Goal: Task Accomplishment & Management: Use online tool/utility

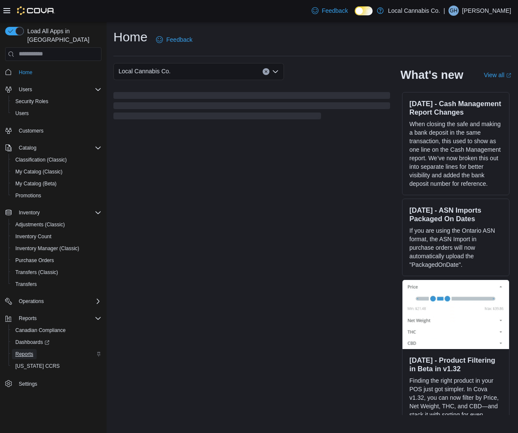
click at [36, 349] on link "Reports" at bounding box center [24, 354] width 25 height 10
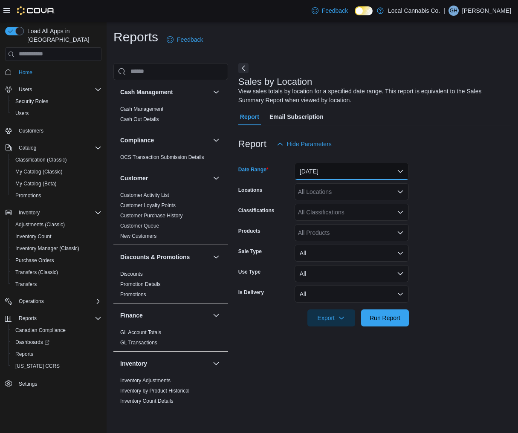
click at [361, 173] on button "Yesterday" at bounding box center [351, 171] width 114 height 17
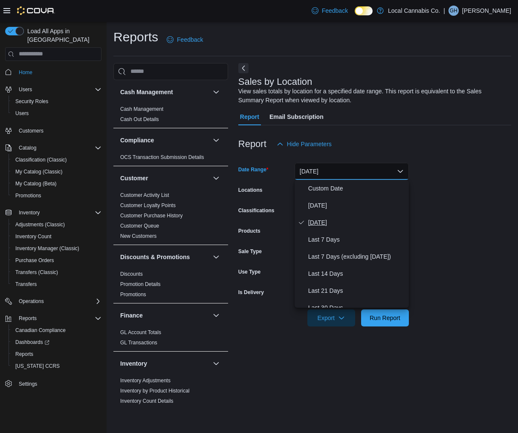
click at [346, 214] on button "Yesterday" at bounding box center [351, 222] width 114 height 17
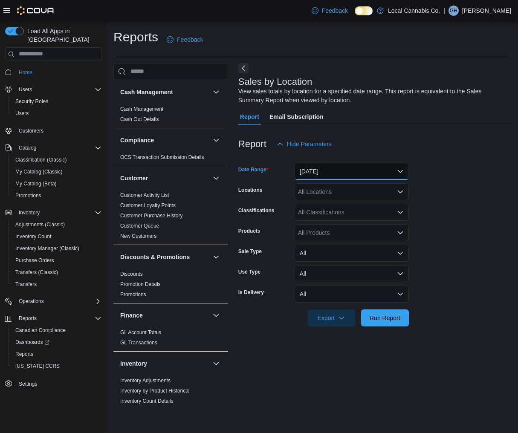
click at [361, 169] on button "Yesterday" at bounding box center [351, 171] width 114 height 17
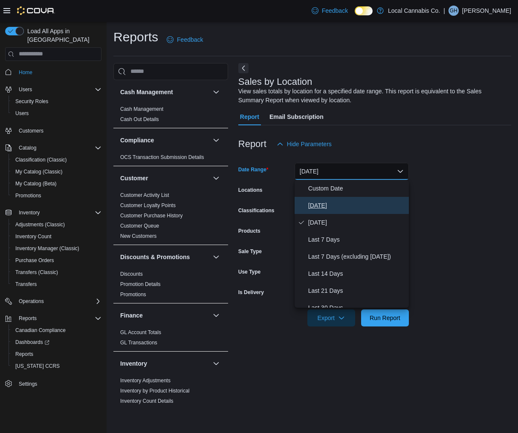
click at [346, 200] on span "Today" at bounding box center [356, 205] width 97 height 10
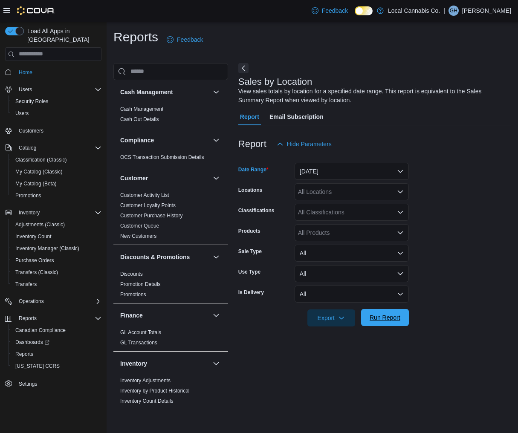
click at [380, 320] on span "Run Report" at bounding box center [384, 317] width 31 height 9
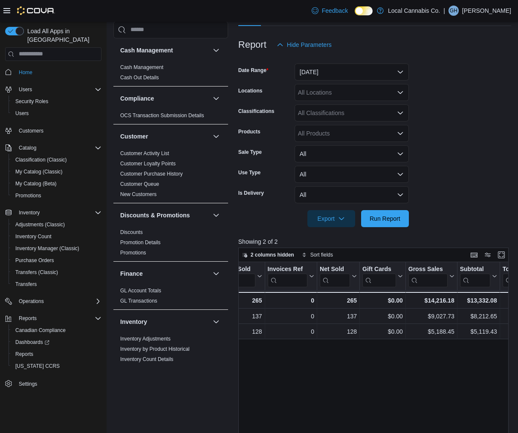
scroll to position [0, 149]
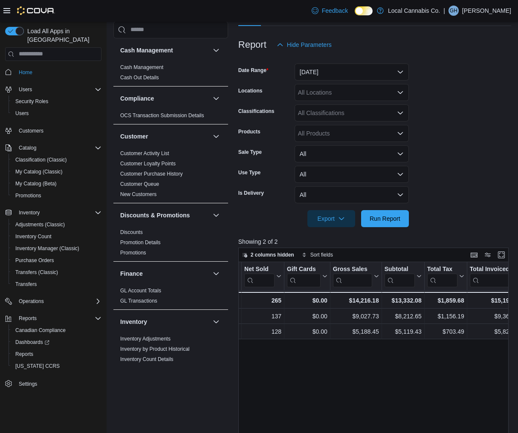
click at [451, 195] on form "Date Range Today Locations All Locations Classifications All Classifications Pr…" at bounding box center [374, 140] width 273 height 174
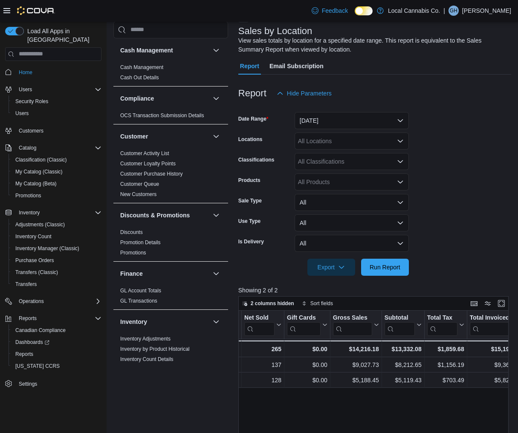
scroll to position [84, 0]
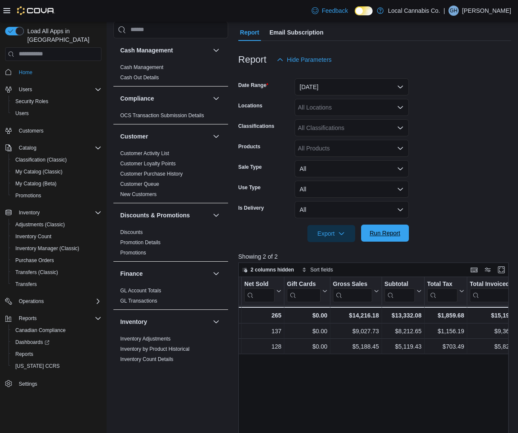
click at [392, 236] on span "Run Report" at bounding box center [384, 233] width 31 height 9
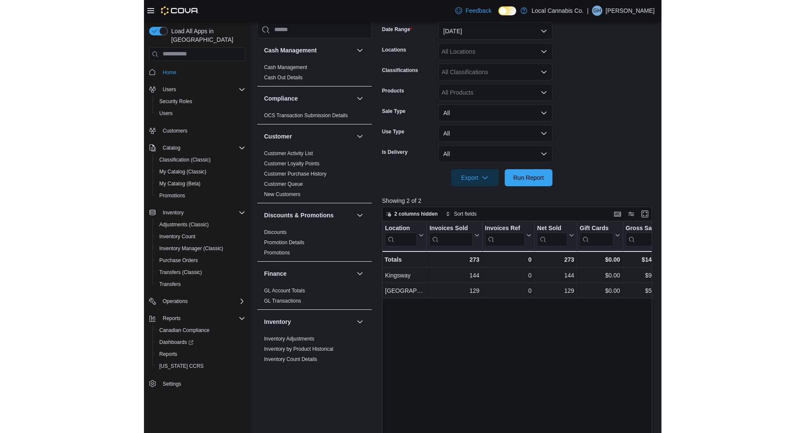
scroll to position [139, 0]
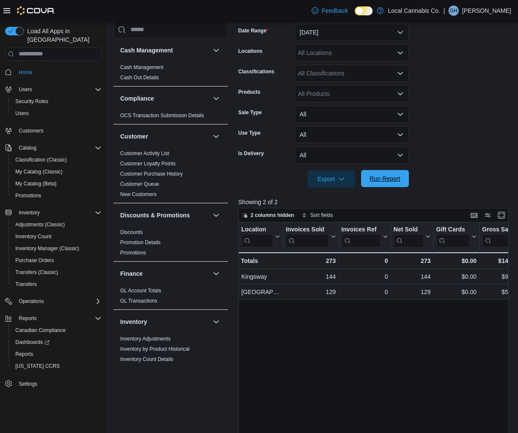
click at [380, 176] on span "Run Report" at bounding box center [384, 178] width 31 height 9
click at [399, 184] on span "Run Report" at bounding box center [385, 178] width 38 height 17
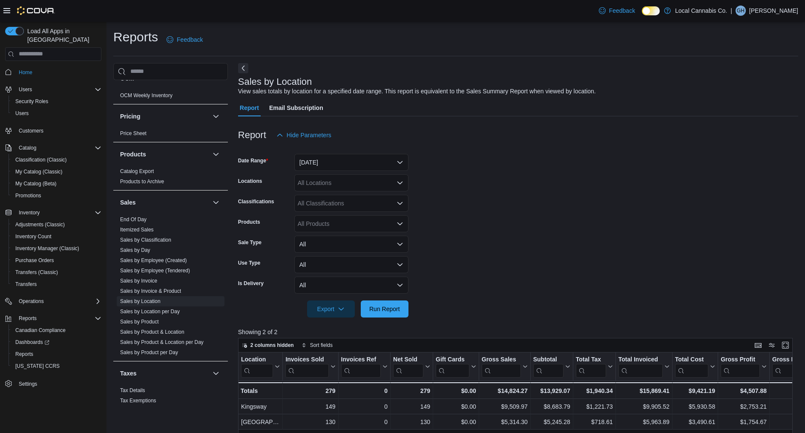
scroll to position [494, 0]
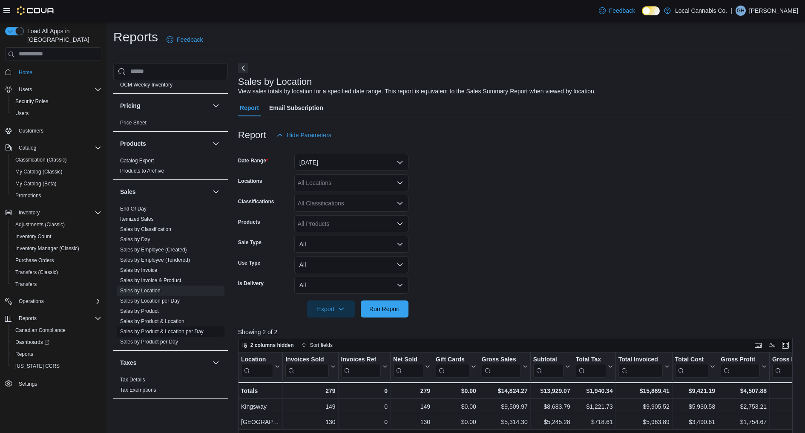
click at [188, 329] on link "Sales by Product & Location per Day" at bounding box center [162, 332] width 84 height 6
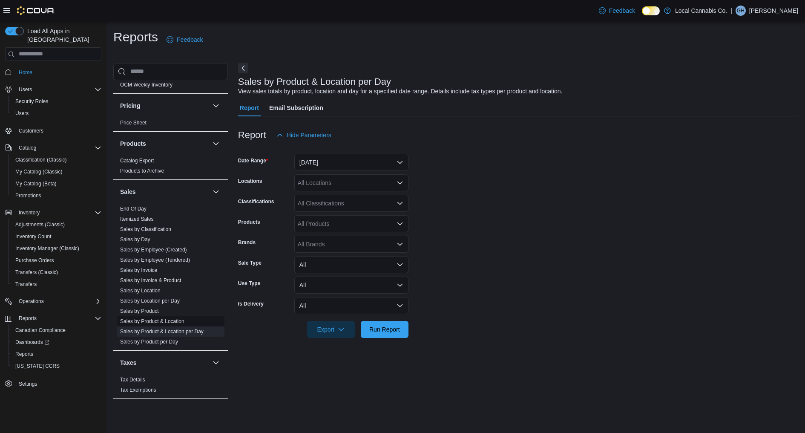
click at [176, 320] on link "Sales by Product & Location" at bounding box center [152, 321] width 64 height 6
click at [325, 158] on button "Yesterday" at bounding box center [351, 162] width 114 height 17
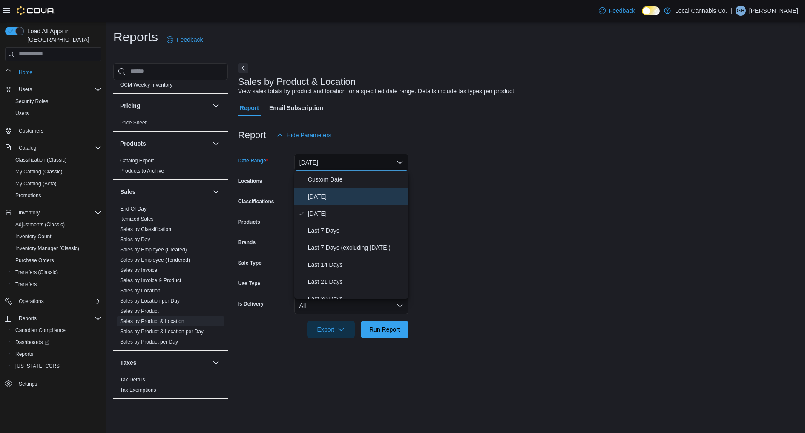
click at [324, 189] on button "Today" at bounding box center [351, 196] width 114 height 17
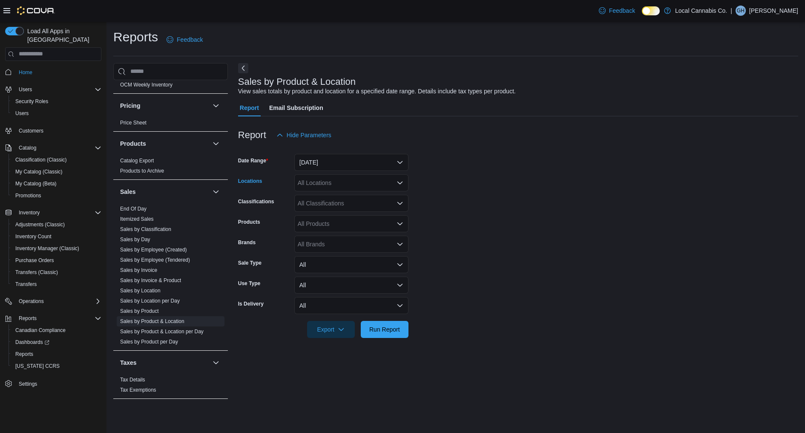
click at [356, 189] on div "All Locations" at bounding box center [351, 182] width 114 height 17
click at [450, 161] on form "Date Range Today Locations All Locations Combo box. Selected. Combo box input. …" at bounding box center [518, 241] width 560 height 194
click at [381, 325] on span "Run Report" at bounding box center [384, 329] width 31 height 9
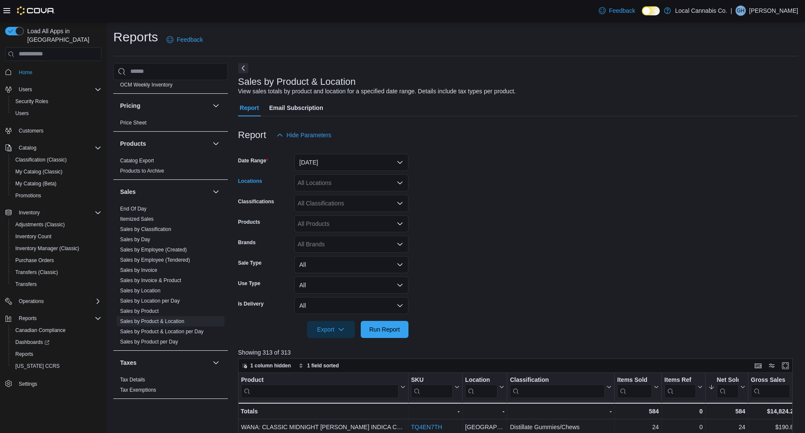
click at [348, 188] on div "All Locations" at bounding box center [351, 182] width 114 height 17
click at [341, 202] on button "Local Cannabis Co." at bounding box center [351, 197] width 114 height 12
click at [353, 181] on icon "Remove Local Cannabis Co. from selection in this group" at bounding box center [350, 182] width 5 height 5
click at [336, 208] on span "Kingsway" at bounding box center [326, 209] width 26 height 9
click at [456, 208] on form "Date Range Today Locations Kingsway Combo box. Selected. Kingsway. Press Backsp…" at bounding box center [518, 241] width 560 height 194
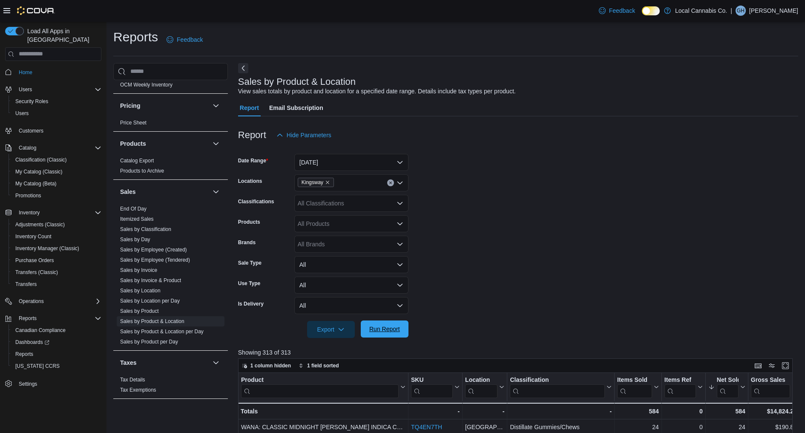
click at [390, 324] on span "Run Report" at bounding box center [385, 328] width 38 height 17
click at [155, 288] on link "Sales by Location" at bounding box center [140, 291] width 40 height 6
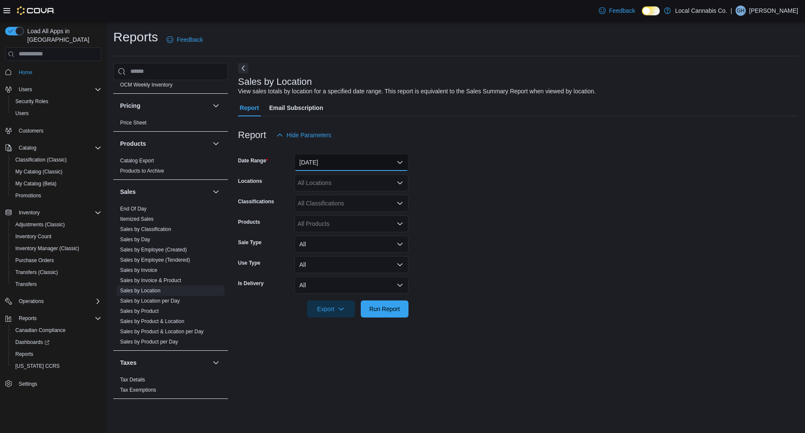
click at [358, 160] on button "Yesterday" at bounding box center [351, 162] width 114 height 17
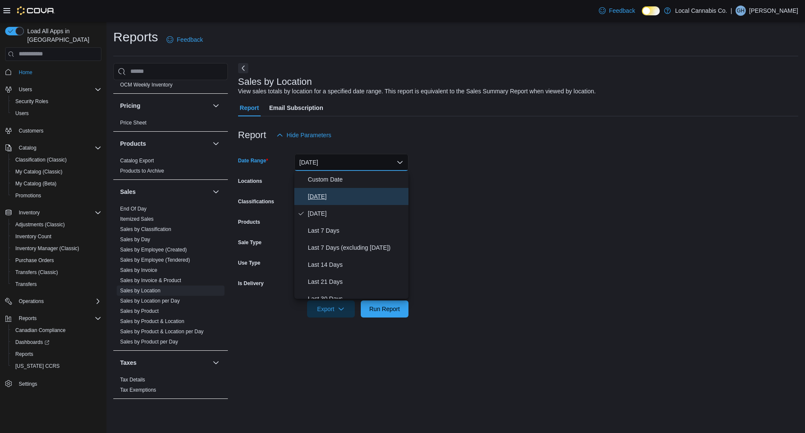
click at [350, 199] on span "Today" at bounding box center [356, 196] width 97 height 10
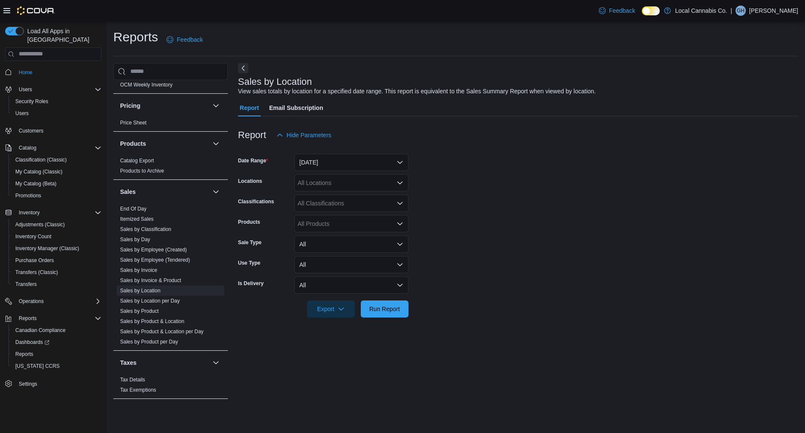
click at [470, 194] on form "Date Range Today Locations All Locations Classifications All Classifications Pr…" at bounding box center [518, 231] width 560 height 174
click at [390, 303] on span "Run Report" at bounding box center [385, 308] width 38 height 17
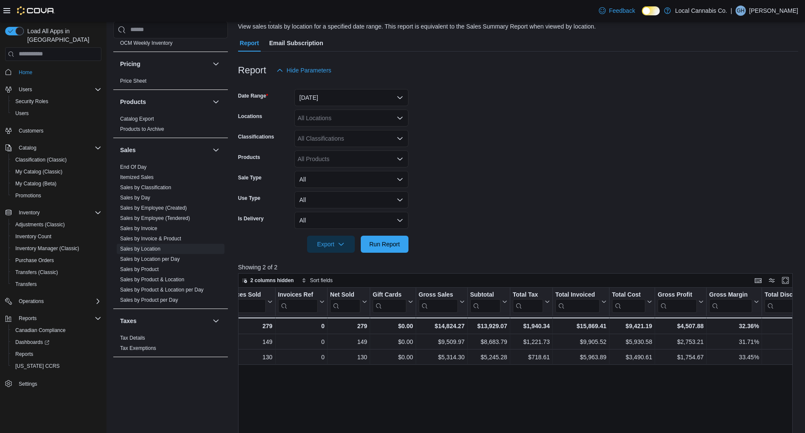
scroll to position [0, 64]
click at [333, 104] on button "Today" at bounding box center [351, 97] width 114 height 17
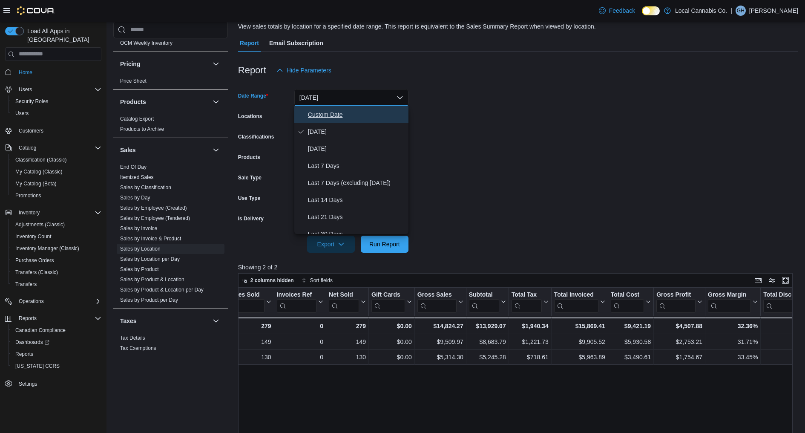
click at [341, 115] on span "Custom Date" at bounding box center [356, 115] width 97 height 10
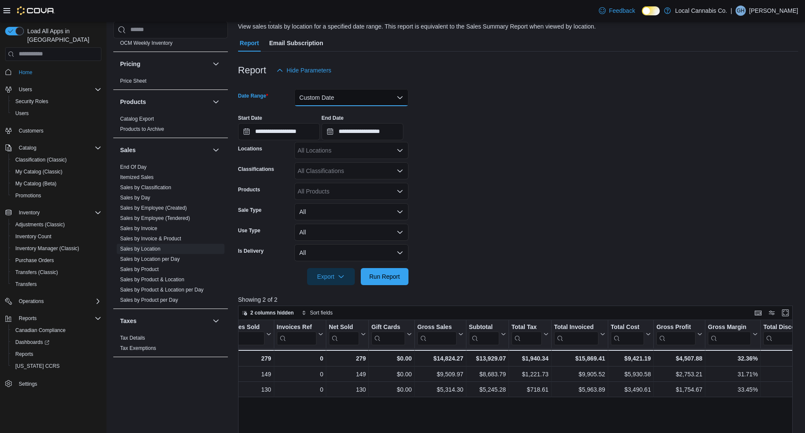
click at [339, 99] on button "Custom Date" at bounding box center [351, 97] width 114 height 17
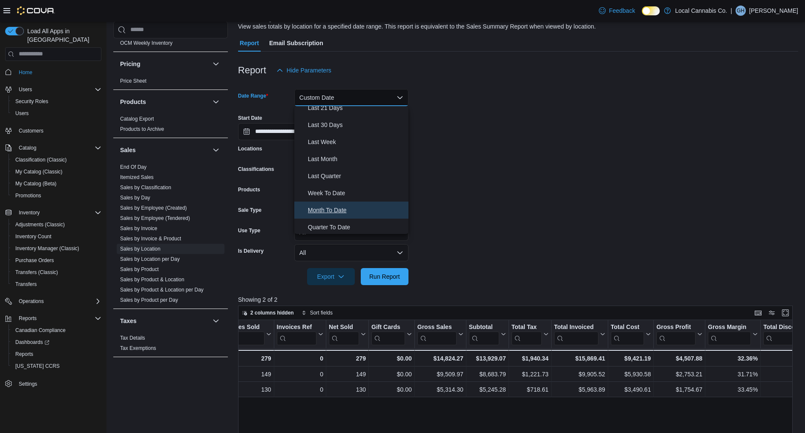
click at [343, 209] on span "Month To Date" at bounding box center [356, 210] width 97 height 10
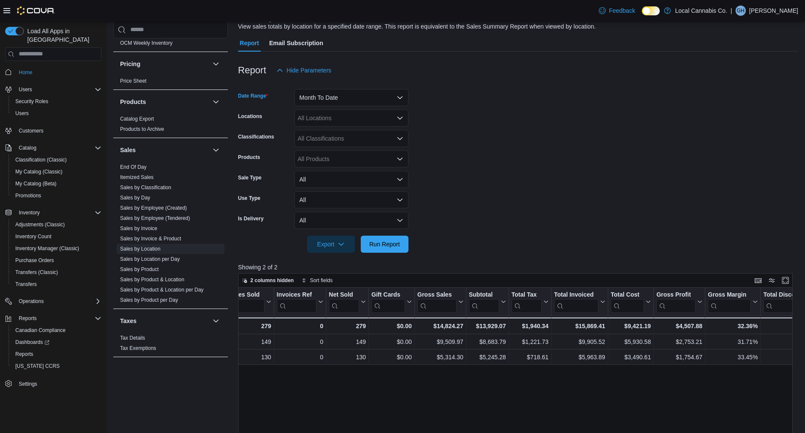
click at [449, 202] on form "Date Range Month To Date Locations All Locations Classifications All Classifica…" at bounding box center [518, 166] width 560 height 174
click at [389, 240] on span "Run Report" at bounding box center [384, 244] width 31 height 9
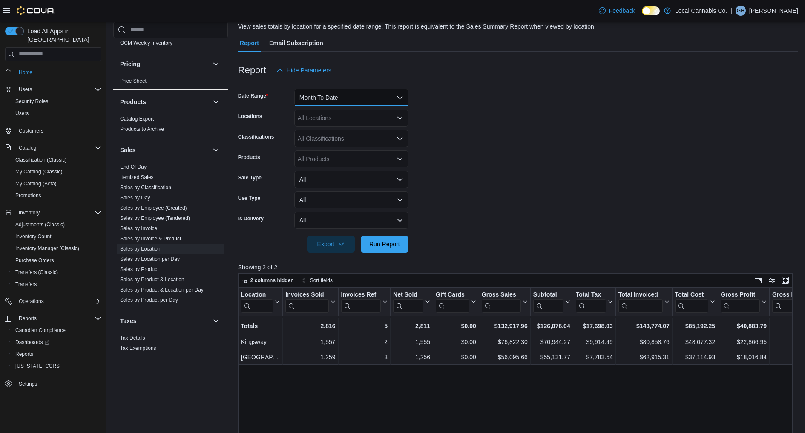
click at [352, 101] on button "Month To Date" at bounding box center [351, 97] width 114 height 17
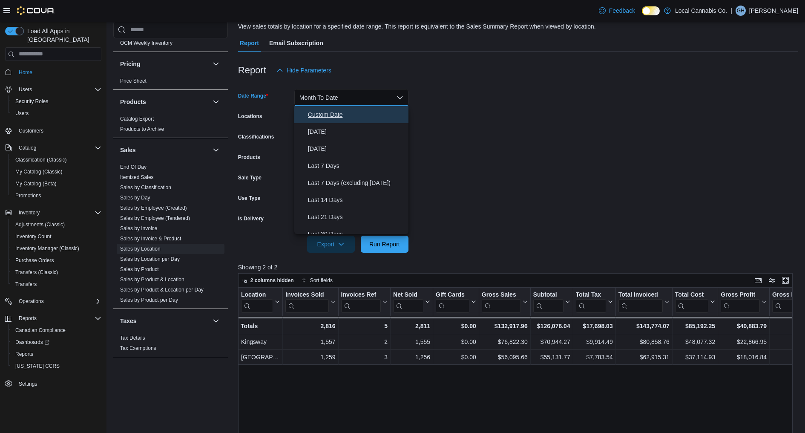
click at [328, 110] on span "Custom Date" at bounding box center [356, 115] width 97 height 10
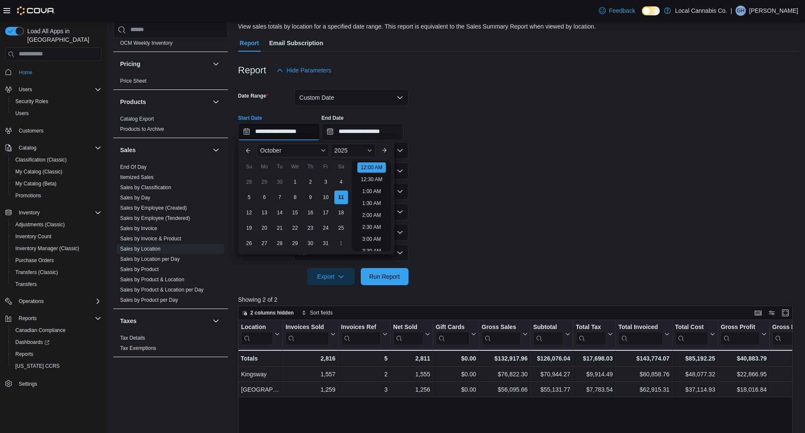
scroll to position [26, 0]
click at [284, 130] on input "**********" at bounding box center [279, 131] width 82 height 17
click at [364, 153] on div "2025" at bounding box center [353, 151] width 45 height 14
click at [347, 229] on div "2024" at bounding box center [353, 232] width 41 height 10
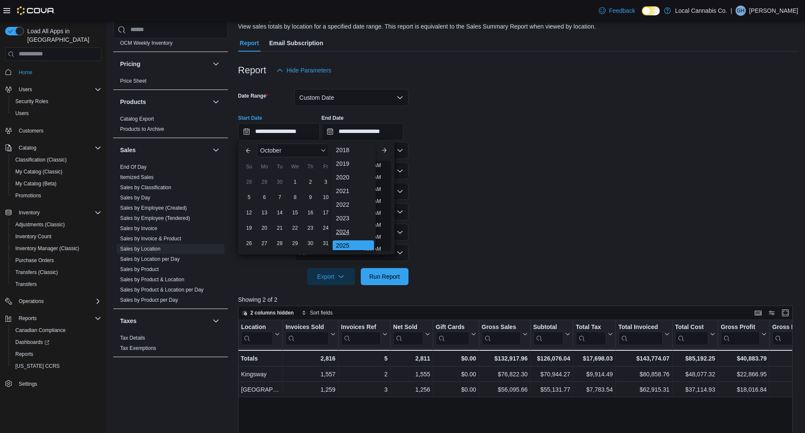
scroll to position [1, 0]
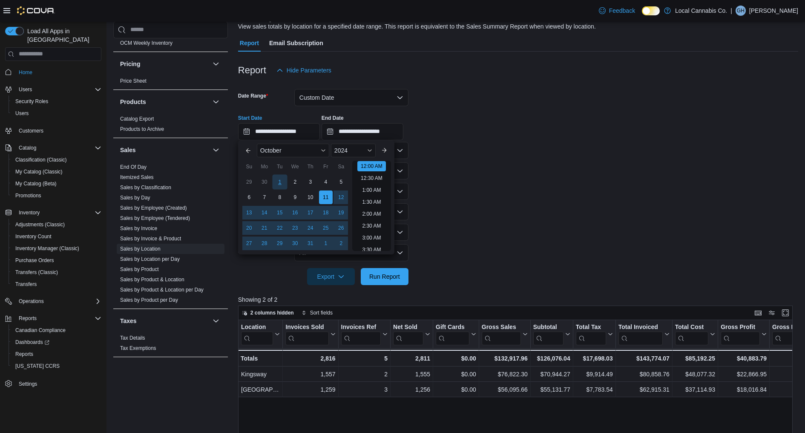
click at [278, 181] on div "1" at bounding box center [279, 181] width 15 height 15
type input "**********"
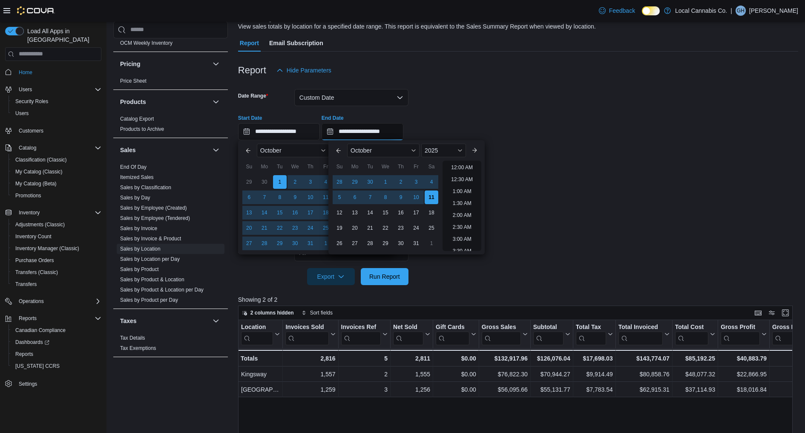
click at [373, 132] on input "**********" at bounding box center [363, 131] width 82 height 17
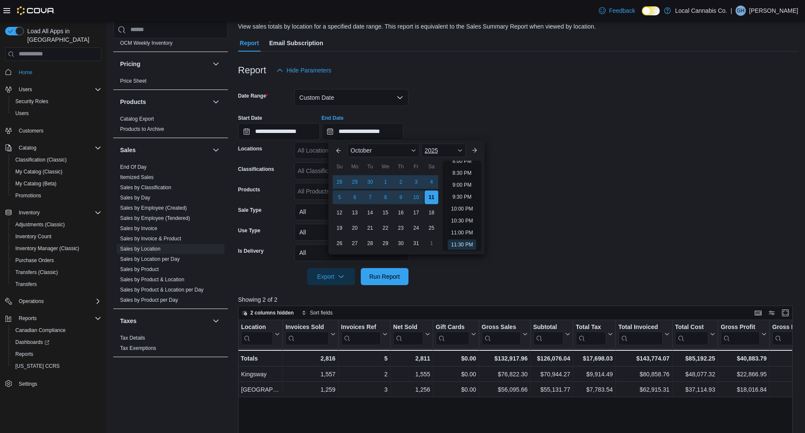
click at [438, 151] on span "2025" at bounding box center [431, 150] width 13 height 7
click at [440, 235] on div "2024" at bounding box center [443, 232] width 41 height 10
click at [462, 195] on li "9:30 PM" at bounding box center [462, 197] width 26 height 10
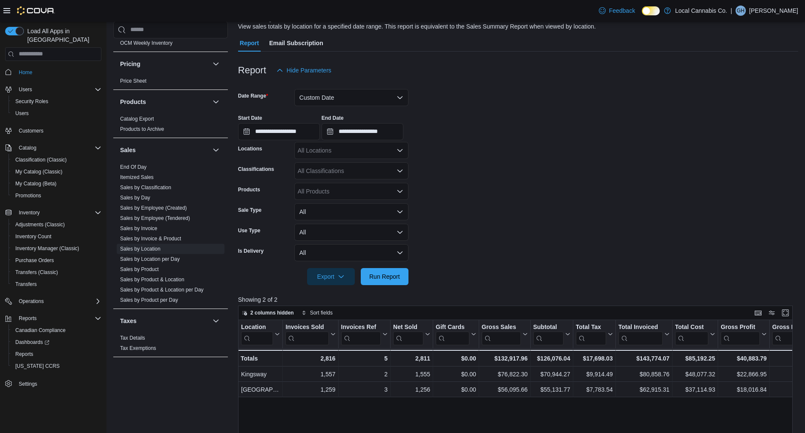
click at [517, 199] on form "**********" at bounding box center [518, 182] width 560 height 206
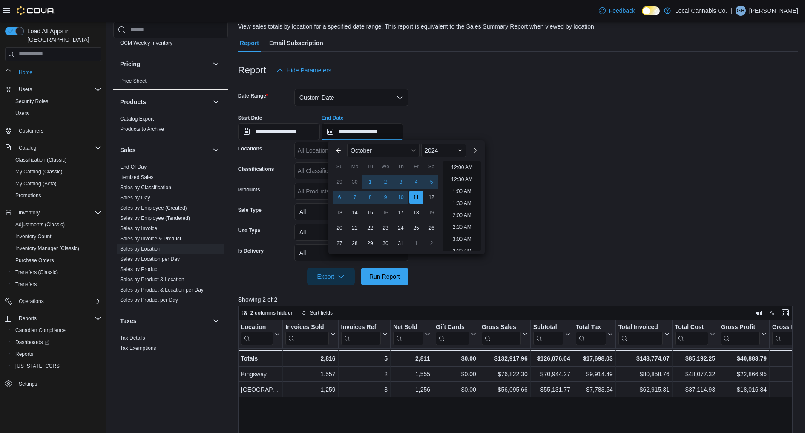
click at [399, 132] on input "**********" at bounding box center [363, 131] width 82 height 17
click at [462, 236] on li "11:00 PM" at bounding box center [462, 233] width 29 height 10
type input "**********"
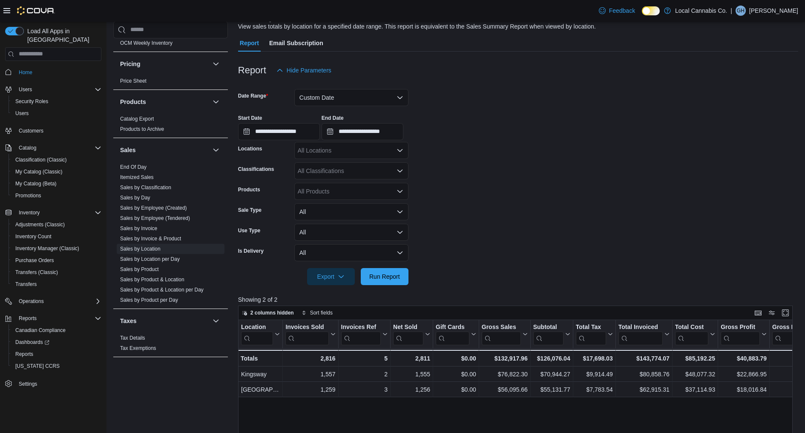
click at [479, 231] on form "**********" at bounding box center [518, 182] width 560 height 206
click at [391, 274] on span "Run Report" at bounding box center [384, 276] width 31 height 9
click at [338, 92] on button "Custom Date" at bounding box center [351, 97] width 114 height 17
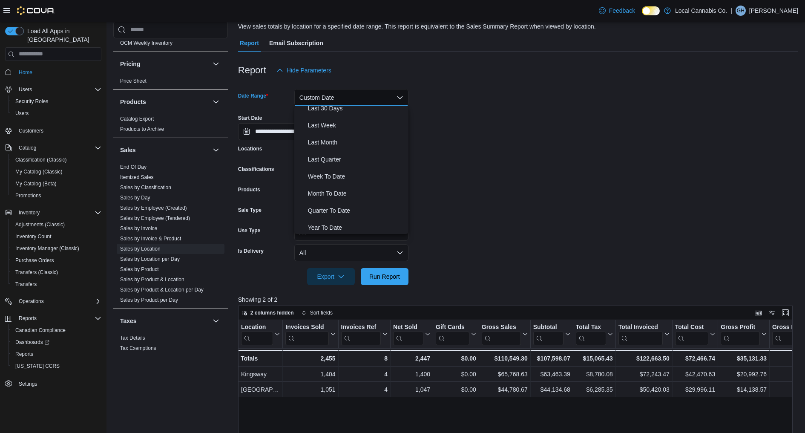
scroll to position [128, 0]
click at [350, 191] on span "Month To Date" at bounding box center [356, 191] width 97 height 10
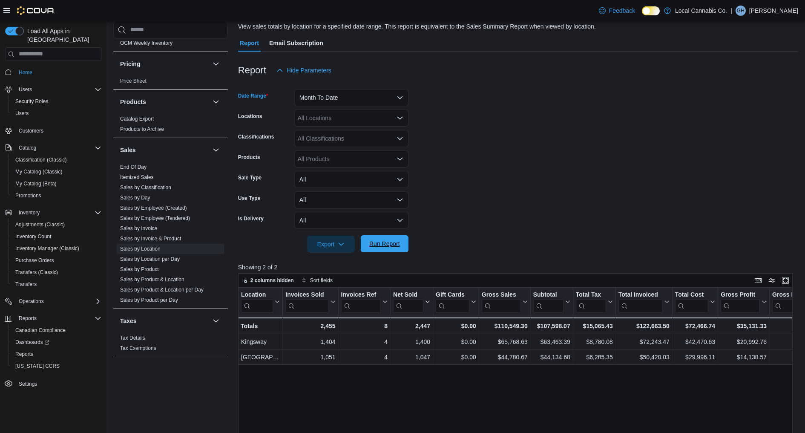
click at [391, 244] on span "Run Report" at bounding box center [384, 244] width 31 height 9
click at [336, 98] on button "Month To Date" at bounding box center [351, 97] width 114 height 17
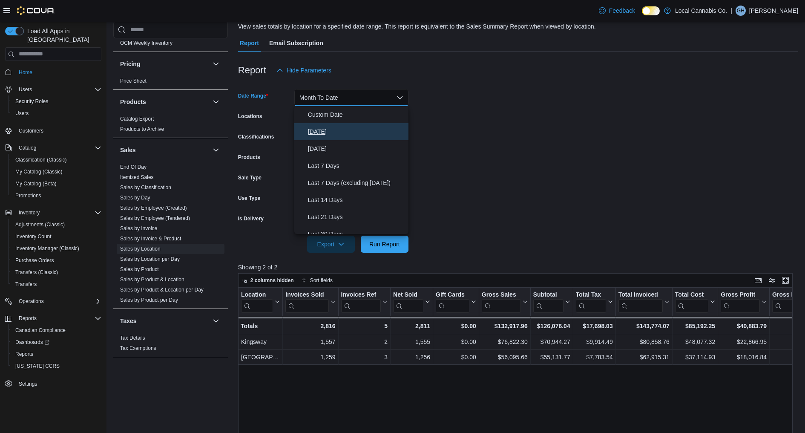
click at [334, 127] on span "Today" at bounding box center [356, 132] width 97 height 10
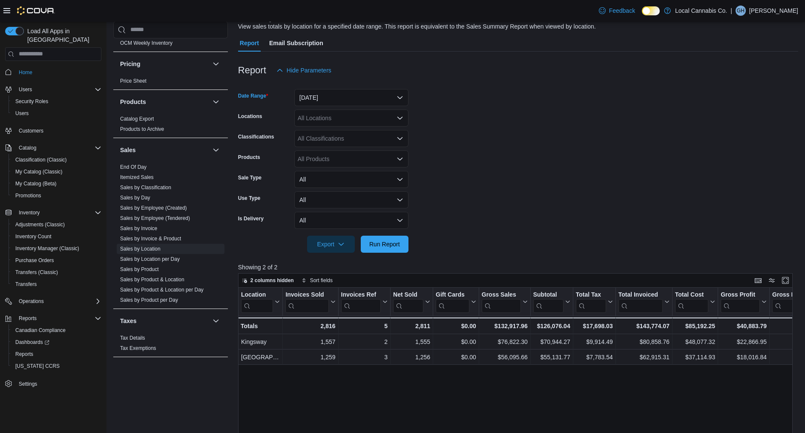
click at [447, 147] on form "Date Range Today Locations All Locations Classifications All Classifications Pr…" at bounding box center [518, 166] width 560 height 174
click at [381, 247] on span "Run Report" at bounding box center [384, 244] width 31 height 9
